Goal: Transaction & Acquisition: Purchase product/service

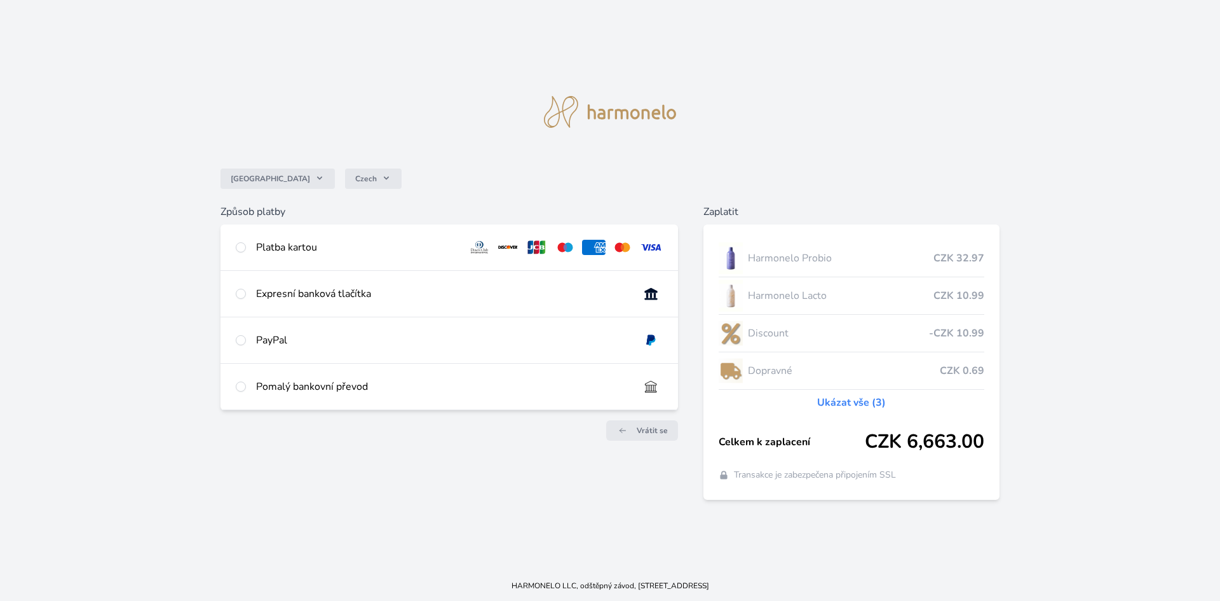
click at [284, 247] on div "Platba kartou" at bounding box center [357, 247] width 202 height 15
radio input "true"
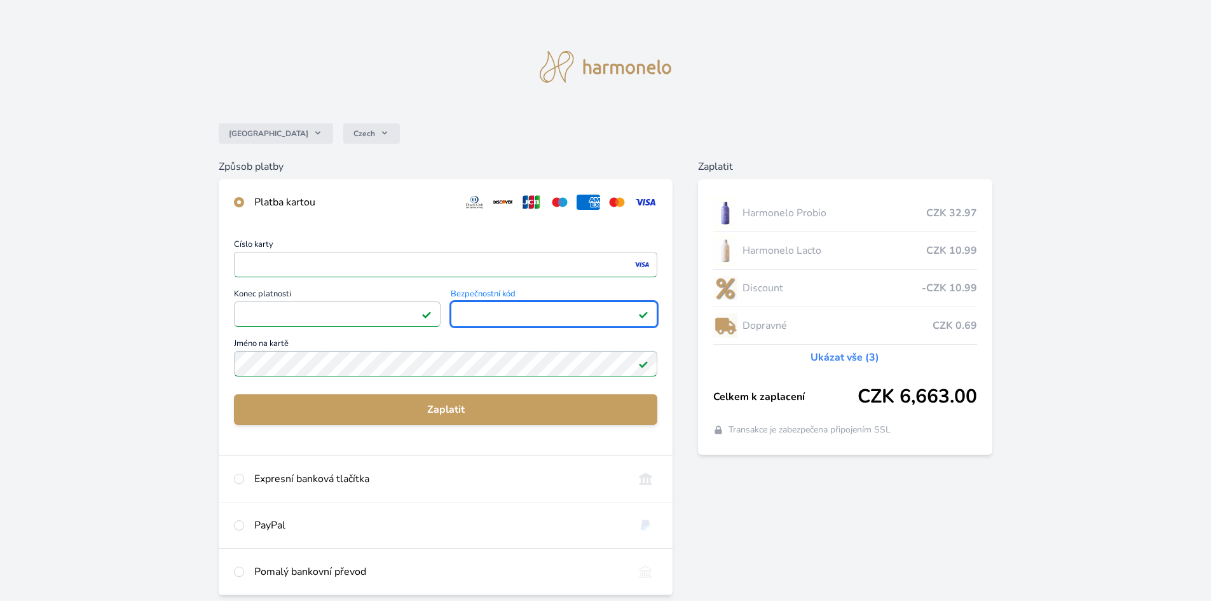
scroll to position [64, 0]
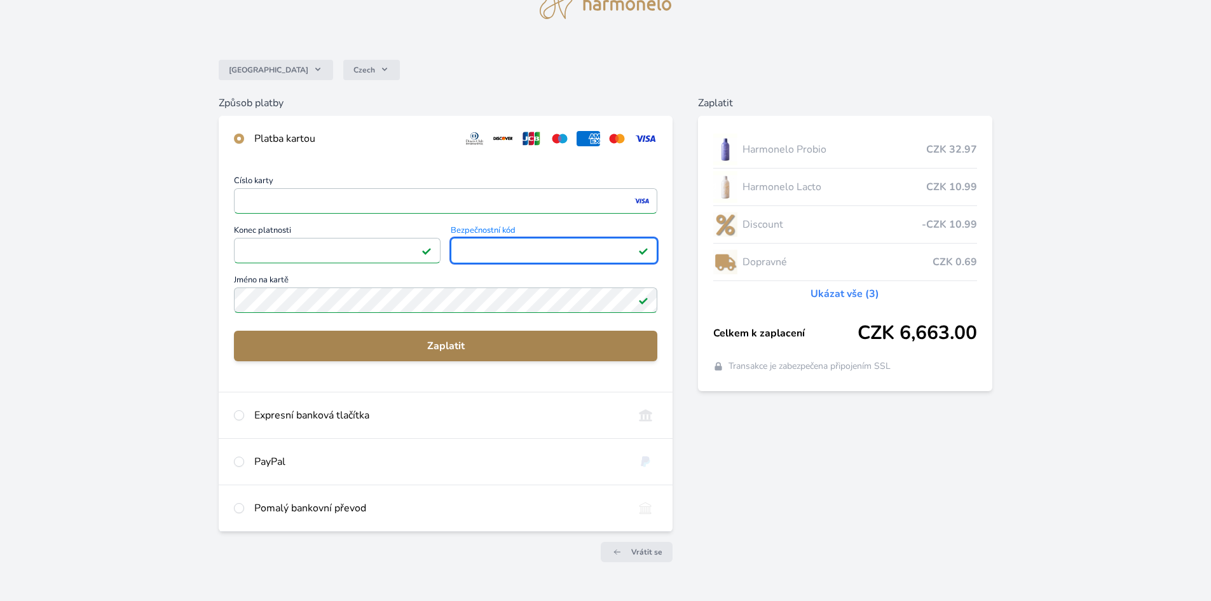
click at [497, 345] on span "Zaplatit" at bounding box center [445, 345] width 403 height 15
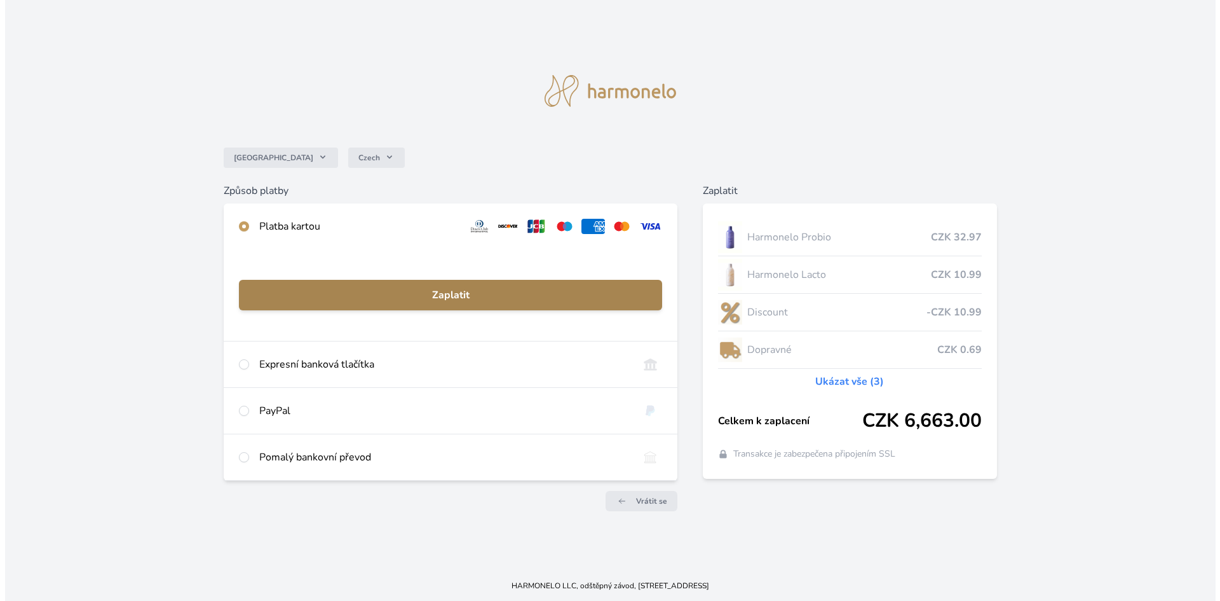
scroll to position [0, 0]
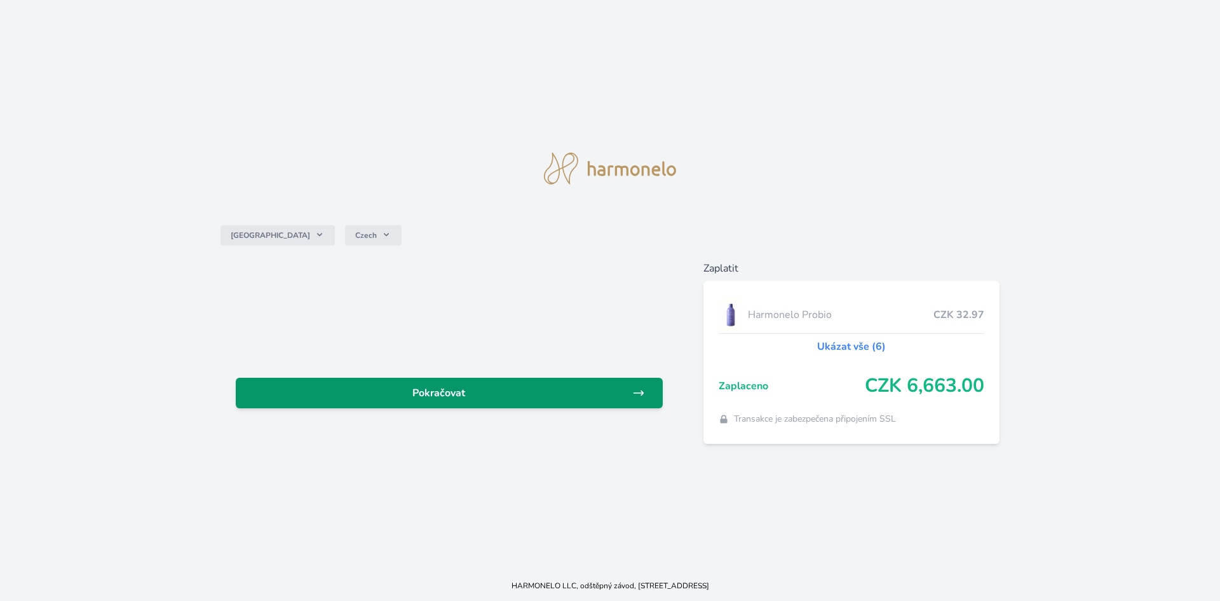
click at [464, 402] on link "Pokračovat" at bounding box center [449, 393] width 427 height 31
